Goal: Task Accomplishment & Management: Manage account settings

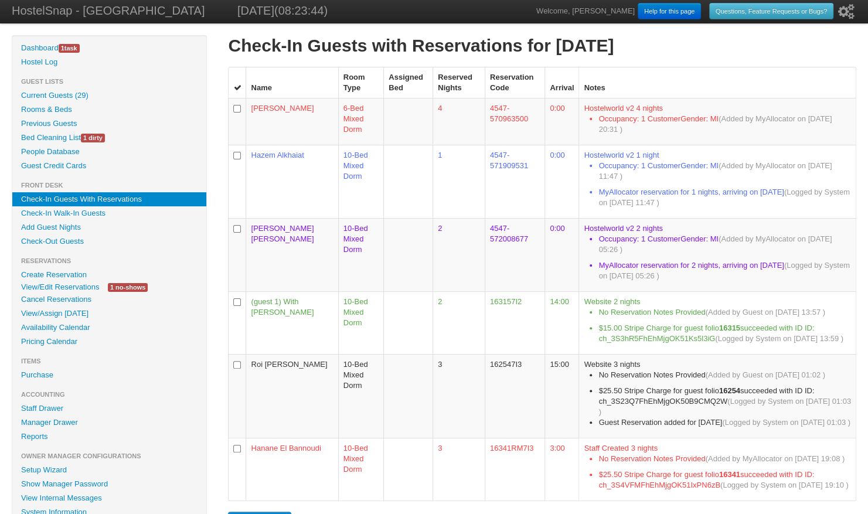
click at [108, 240] on link "Check-Out Guests" at bounding box center [109, 241] width 194 height 14
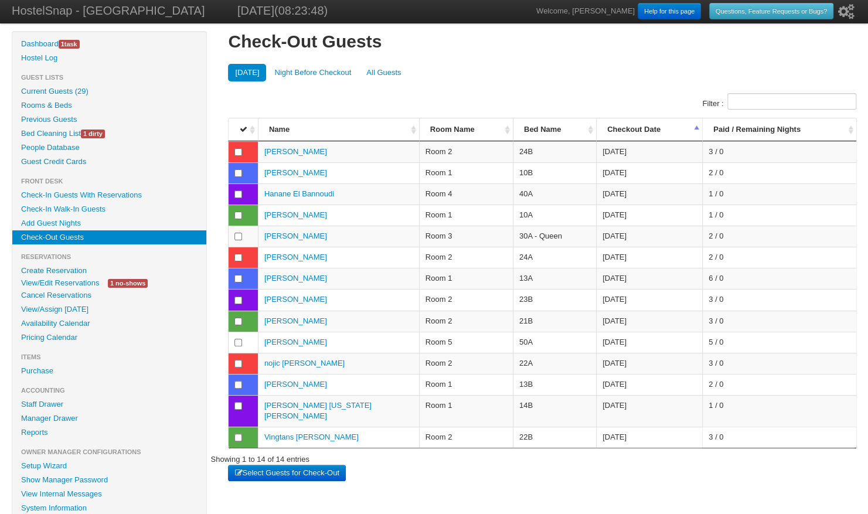
scroll to position [5, 0]
click at [253, 464] on button "Select Guests for Check-Out" at bounding box center [286, 472] width 117 height 16
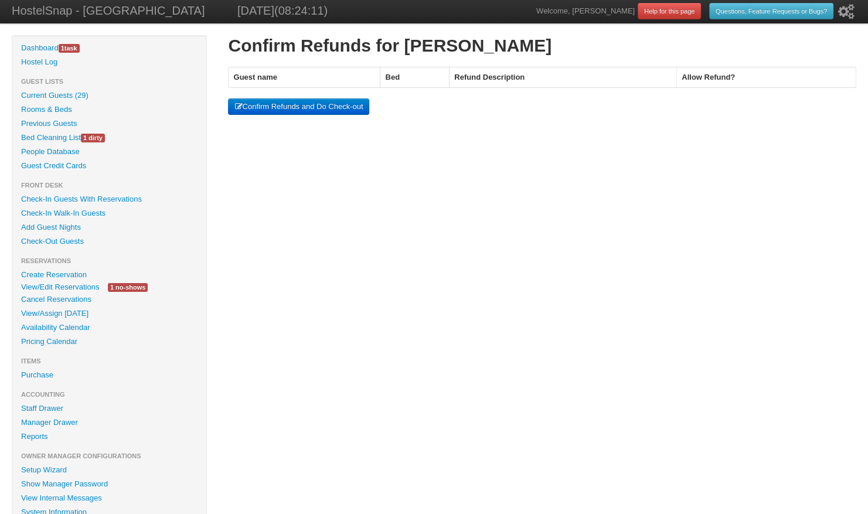
click at [333, 98] on button "Confirm Refunds and Do Check-out" at bounding box center [298, 106] width 141 height 16
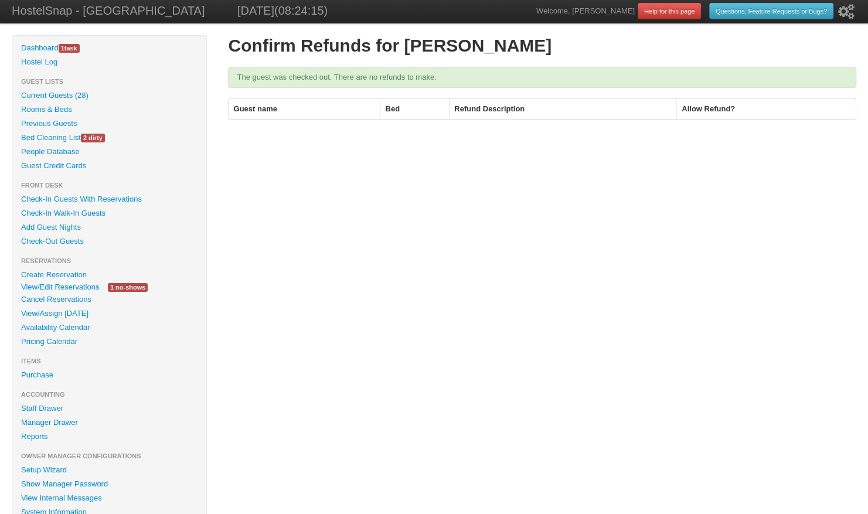
click at [84, 236] on link "Check-Out Guests" at bounding box center [109, 241] width 194 height 14
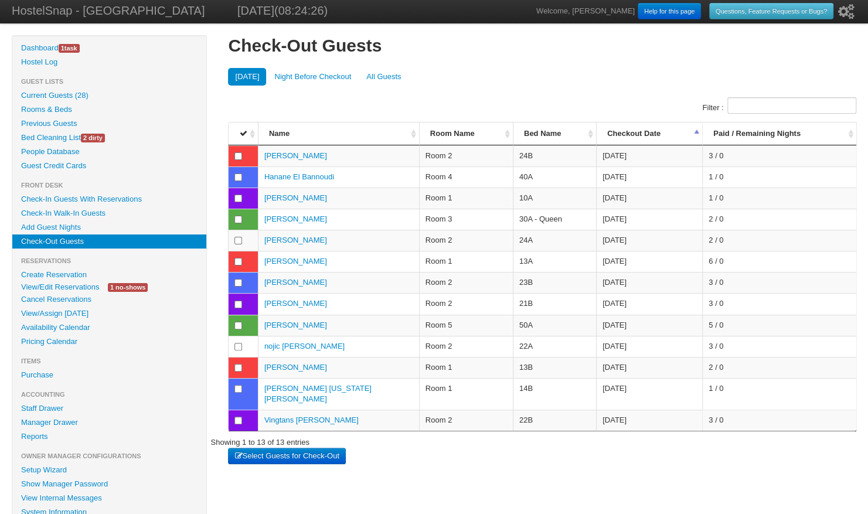
click at [285, 448] on button "Select Guests for Check-Out" at bounding box center [286, 456] width 117 height 16
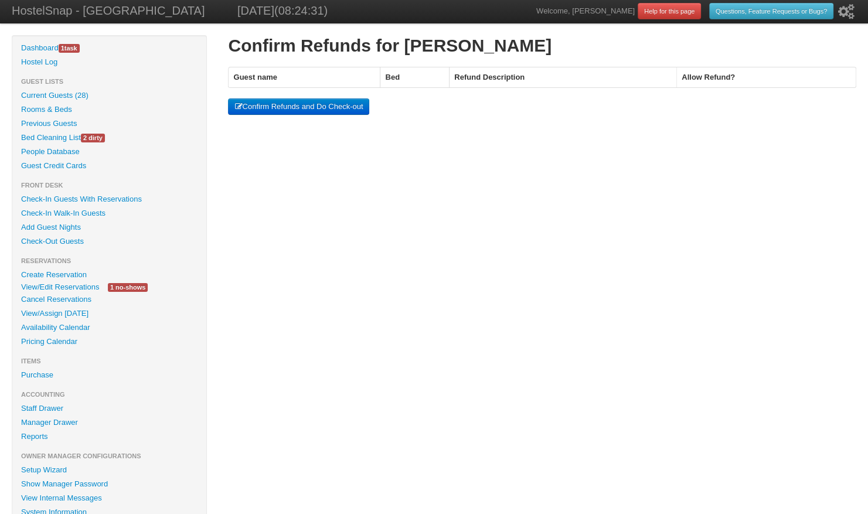
click at [284, 107] on button "Confirm Refunds and Do Check-out" at bounding box center [298, 106] width 141 height 16
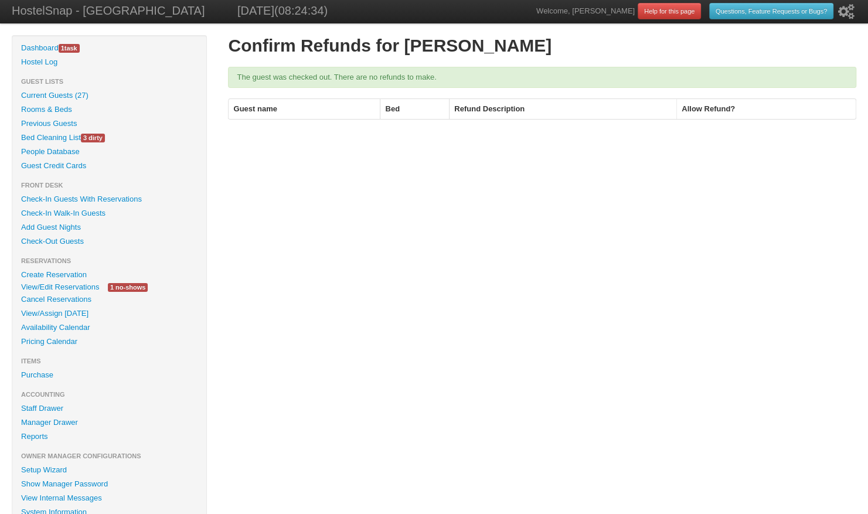
click at [113, 245] on link "Check-Out Guests" at bounding box center [109, 241] width 194 height 14
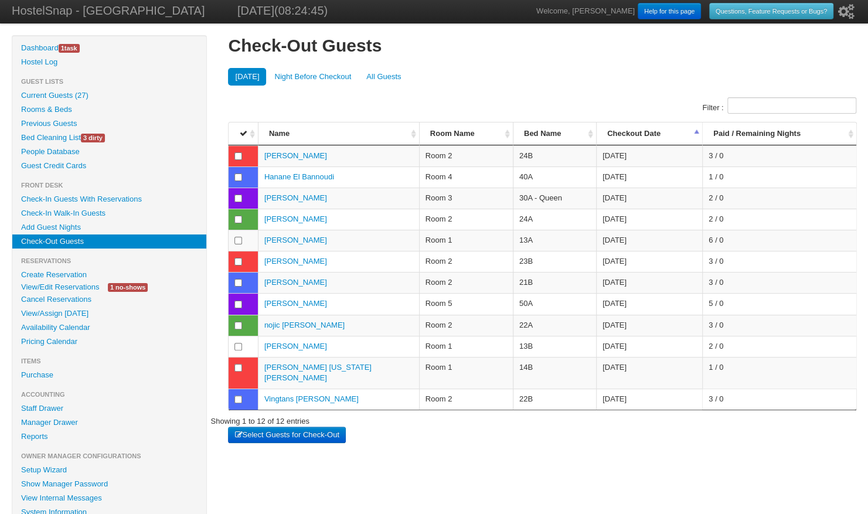
click at [271, 427] on button "Select Guests for Check-Out" at bounding box center [286, 435] width 117 height 16
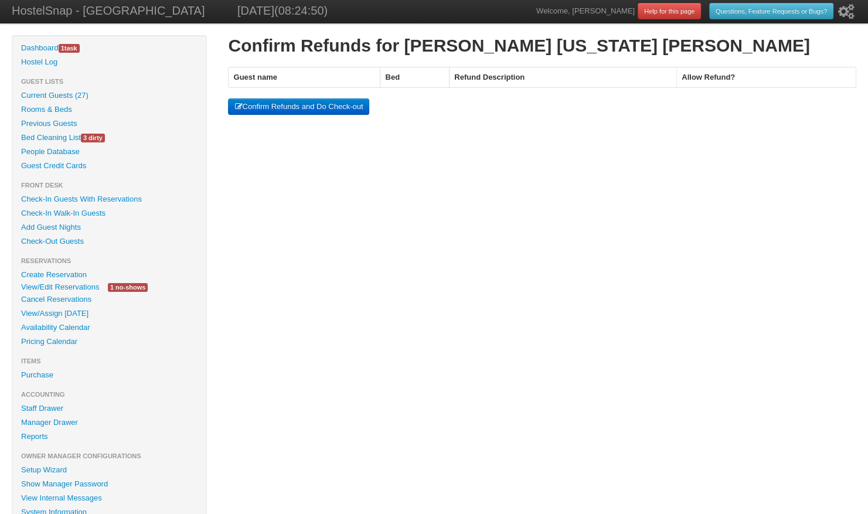
click at [301, 113] on button "Confirm Refunds and Do Check-out" at bounding box center [298, 106] width 141 height 16
click at [304, 103] on button "Confirm Refunds and Do Check-out" at bounding box center [298, 106] width 141 height 16
